Goal: Task Accomplishment & Management: Manage account settings

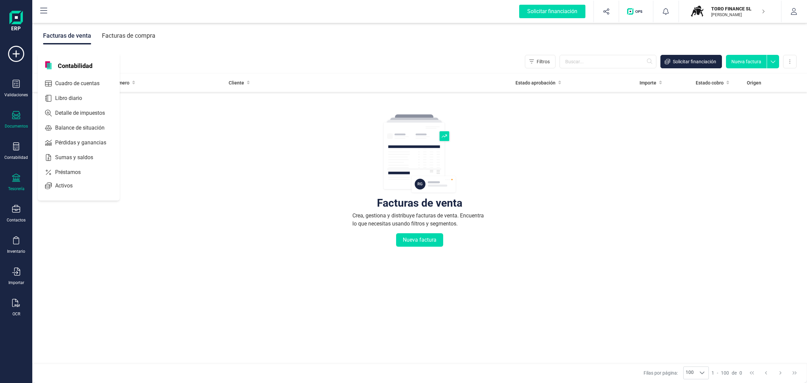
click at [17, 174] on icon at bounding box center [16, 178] width 8 height 8
click at [72, 111] on span "Cuentas bancarias" at bounding box center [81, 115] width 59 height 8
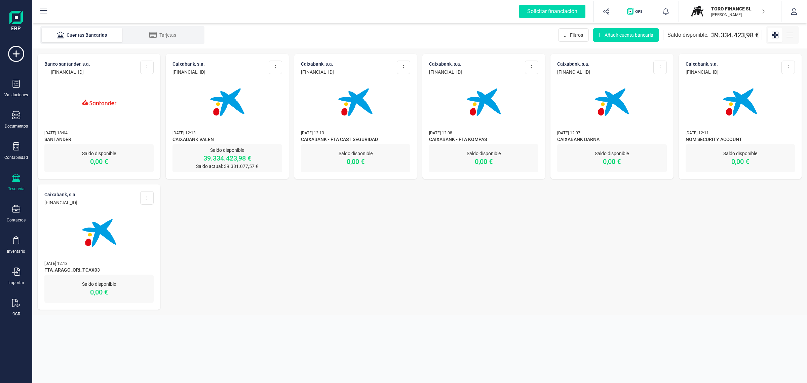
click at [266, 128] on div "CAIXABANK, S.A. [FINANCIAL_ID] Editar cuenta Actualizar Desconectar cuenta Elim…" at bounding box center [227, 99] width 123 height 90
click at [235, 128] on img at bounding box center [227, 102] width 56 height 56
